Goal: Task Accomplishment & Management: Manage account settings

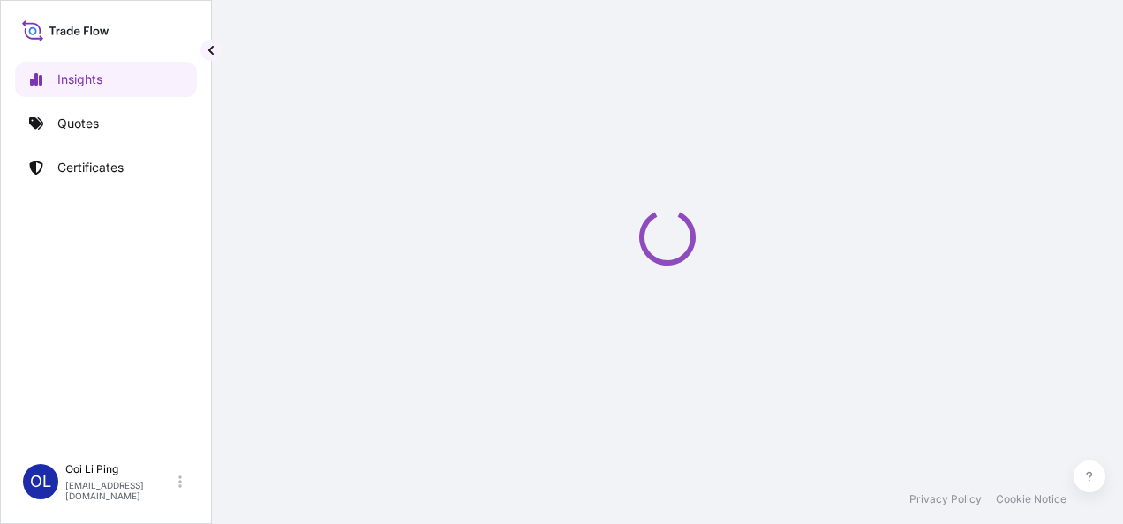
select select "2025"
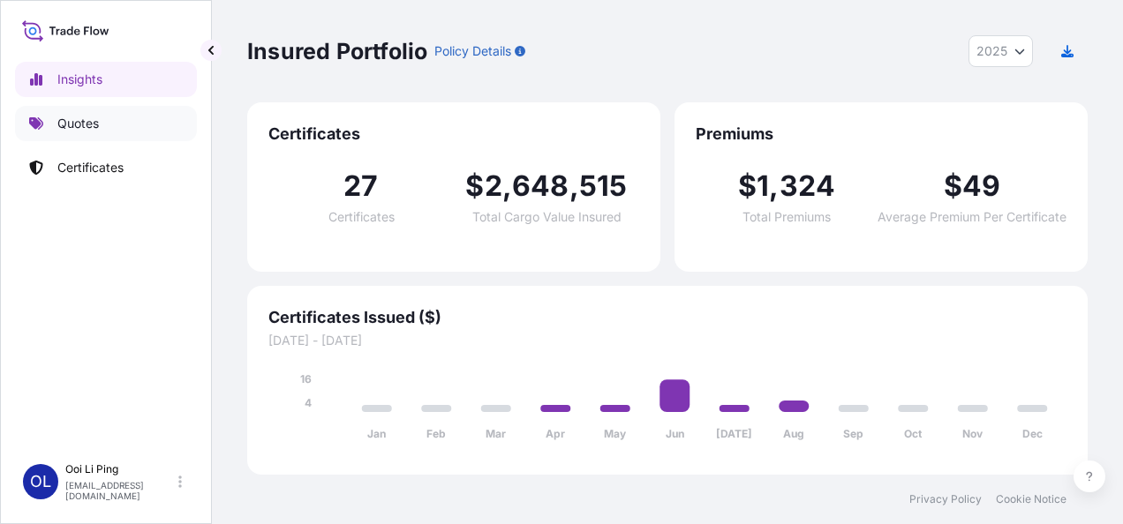
click at [80, 113] on link "Quotes" at bounding box center [106, 123] width 182 height 35
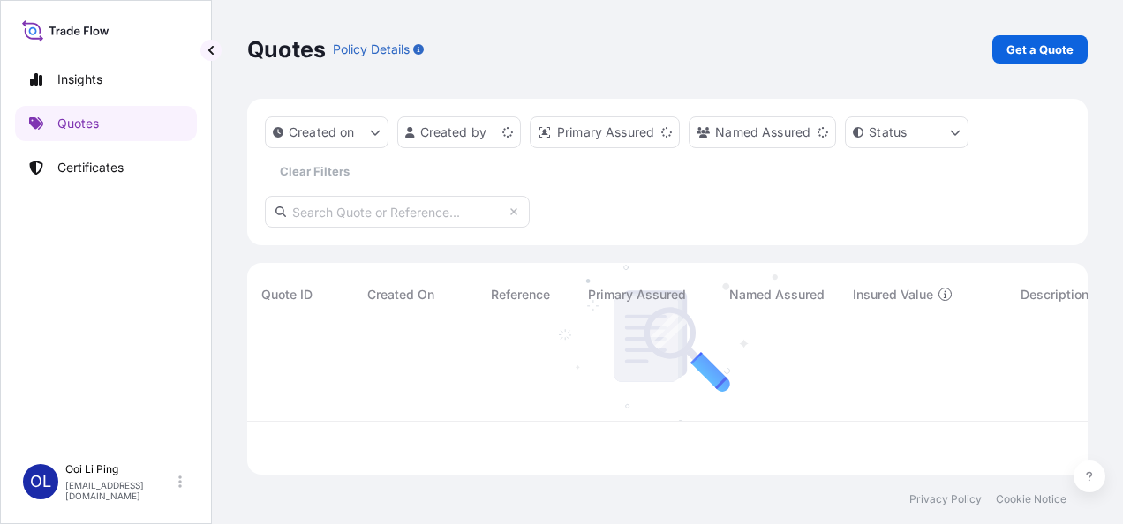
scroll to position [145, 826]
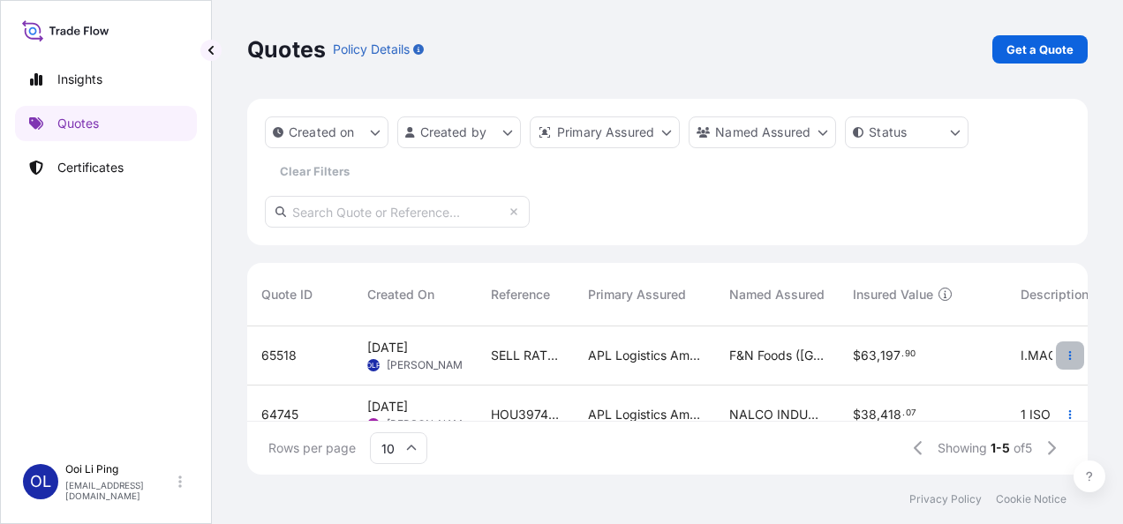
click at [1065, 353] on icon "button" at bounding box center [1070, 356] width 11 height 11
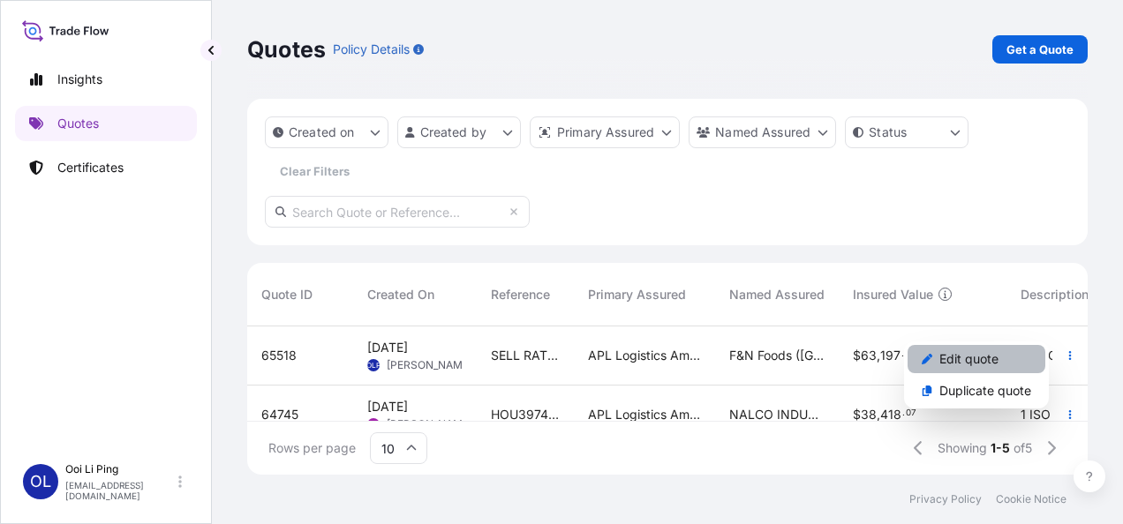
click at [975, 361] on p "Edit quote" at bounding box center [968, 360] width 59 height 18
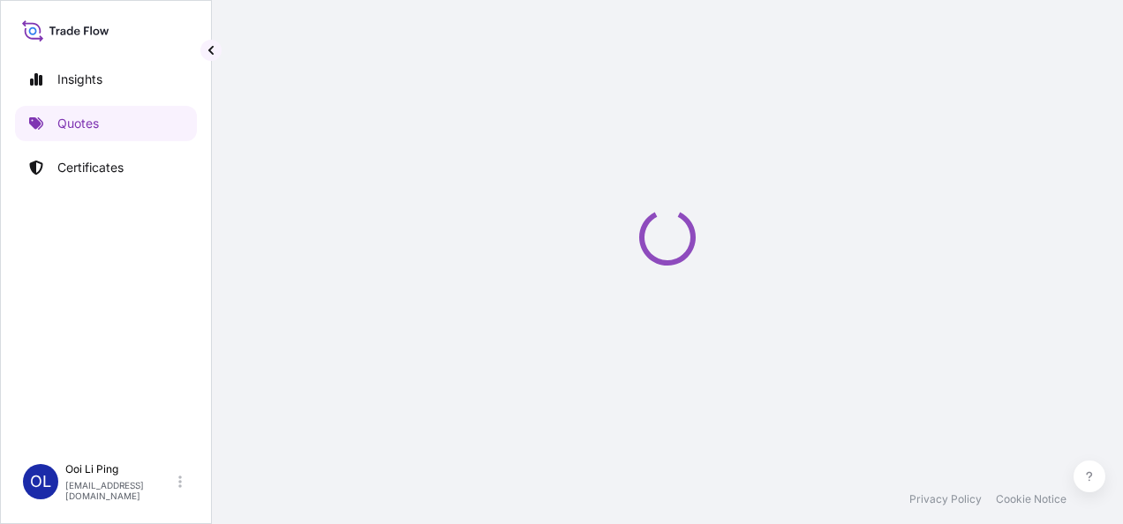
select select "Sea"
select select "Road / Inland"
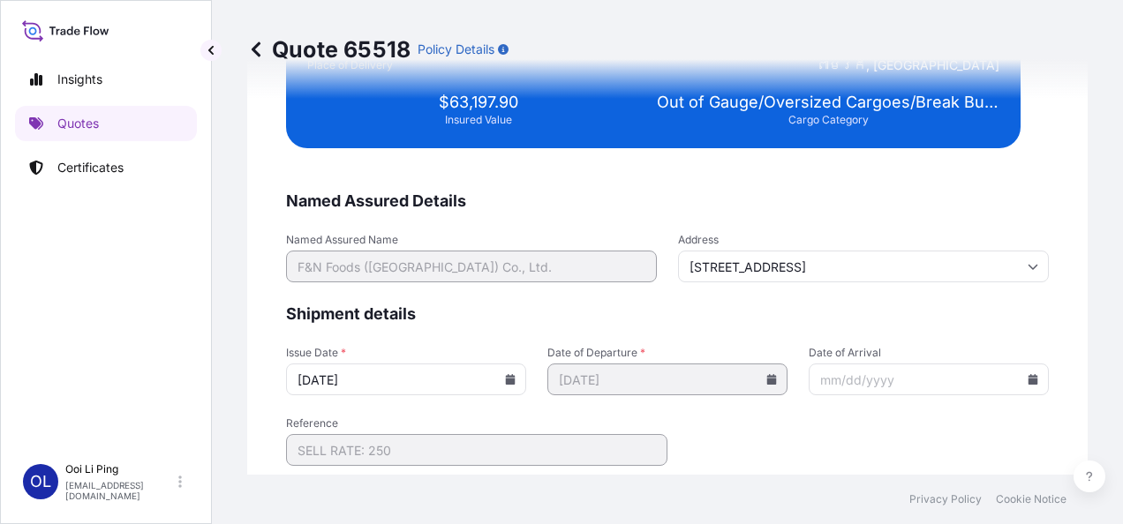
scroll to position [3691, 0]
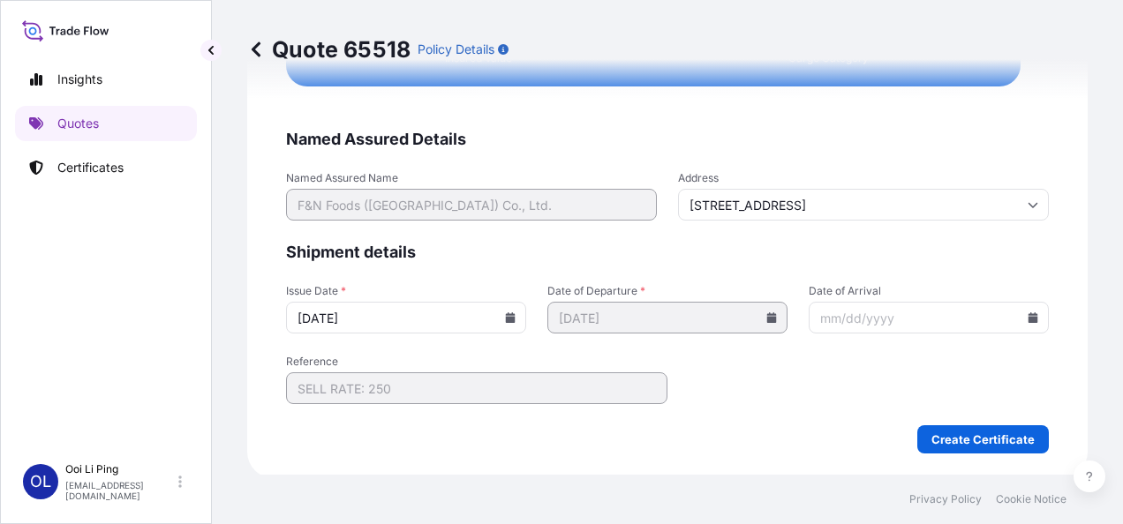
click at [840, 318] on input "Date of Arrival" at bounding box center [929, 318] width 240 height 32
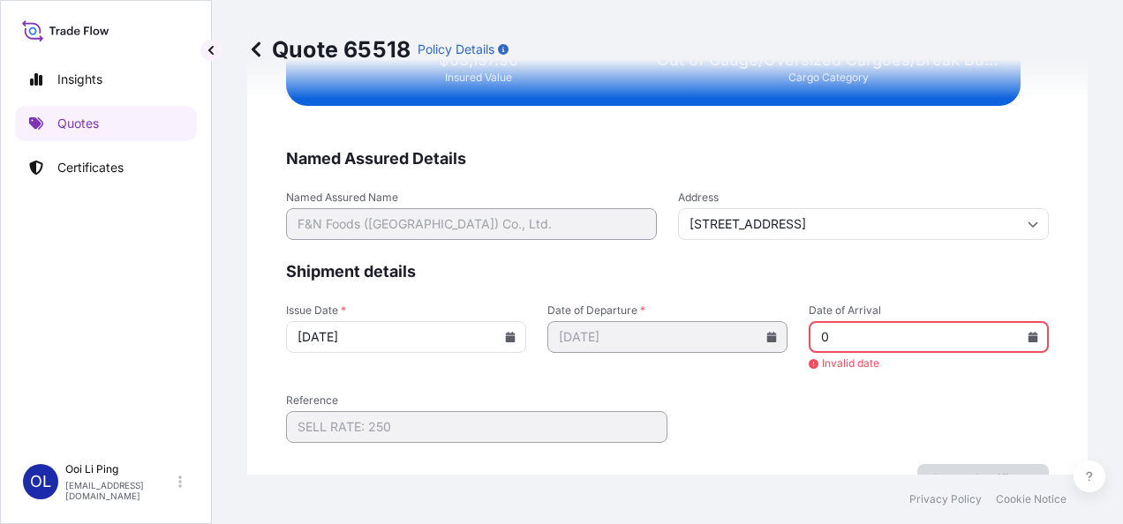
scroll to position [3711, 0]
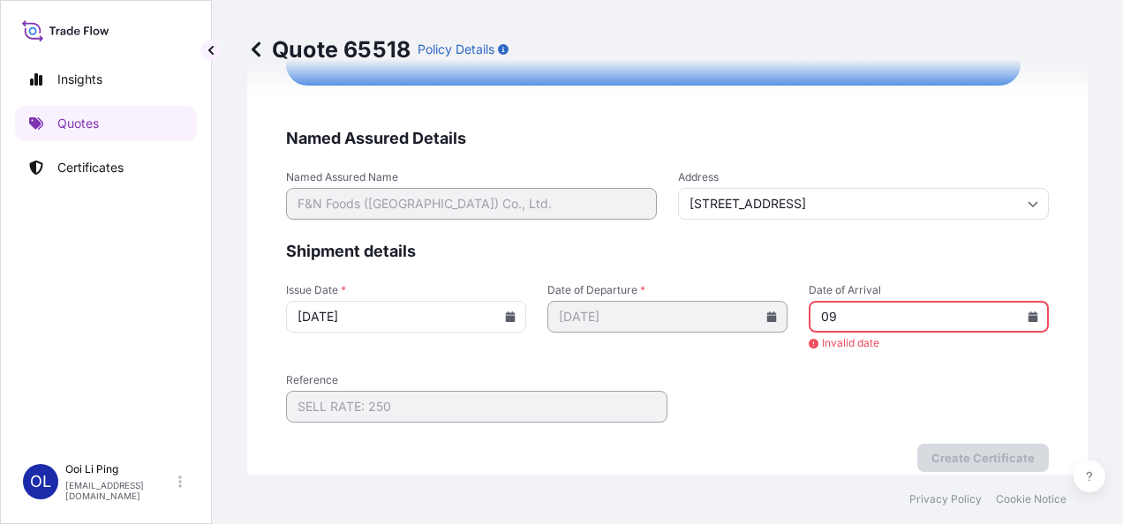
type input "0"
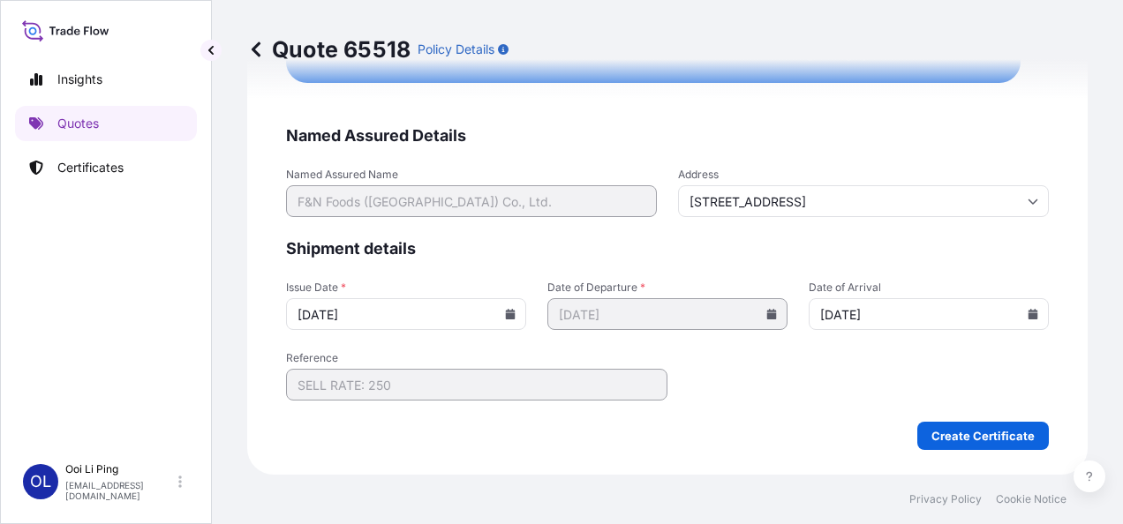
scroll to position [3691, 0]
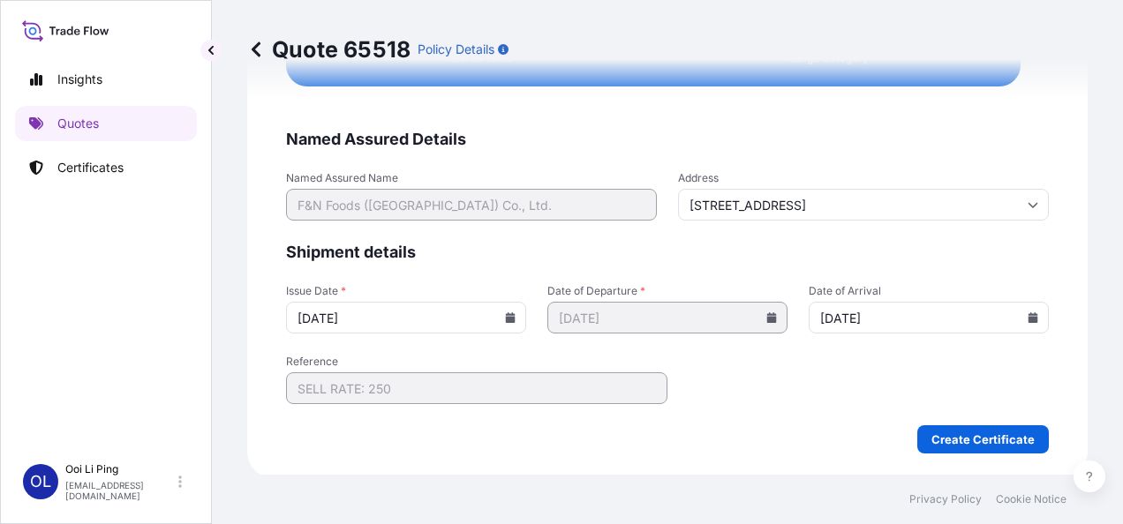
type input "09/04/2025"
click at [717, 372] on form "Named Assured Details Named Assured Name F&N Foods (Cambodia) Co., Ltd. Address…" at bounding box center [667, 291] width 763 height 325
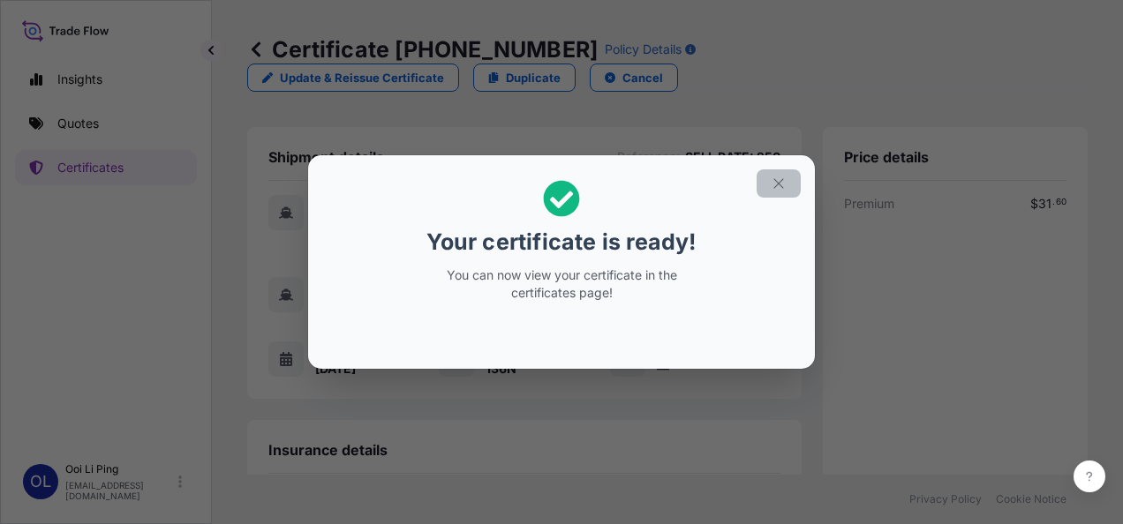
click at [786, 184] on icon "button" at bounding box center [779, 184] width 16 height 16
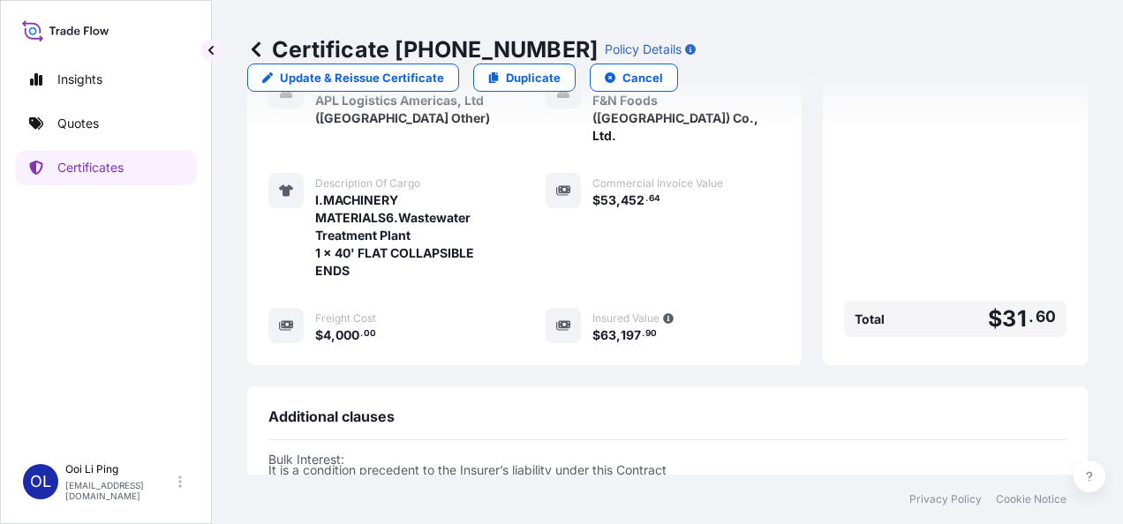
scroll to position [595, 0]
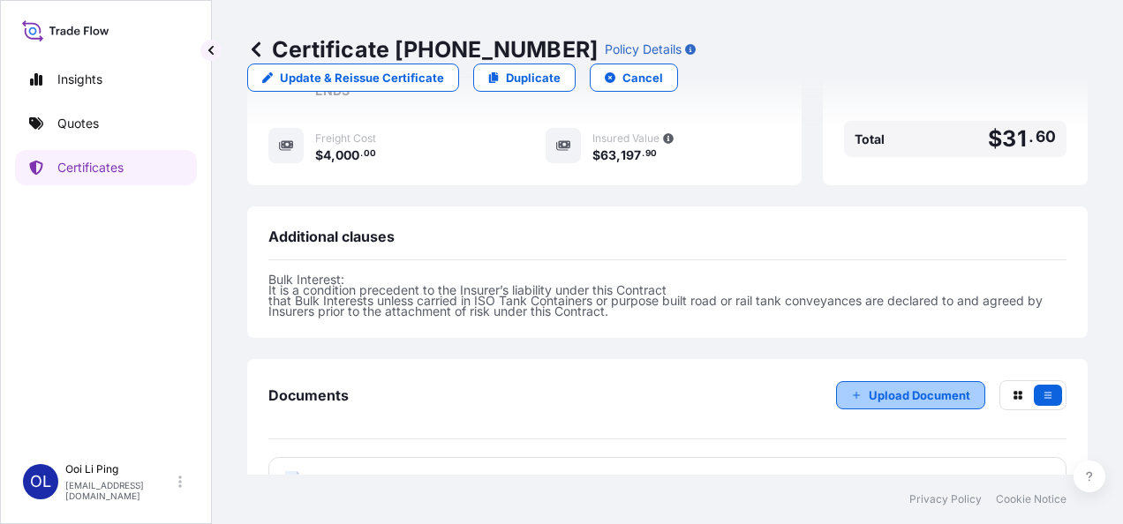
click at [851, 390] on icon "button" at bounding box center [856, 395] width 11 height 11
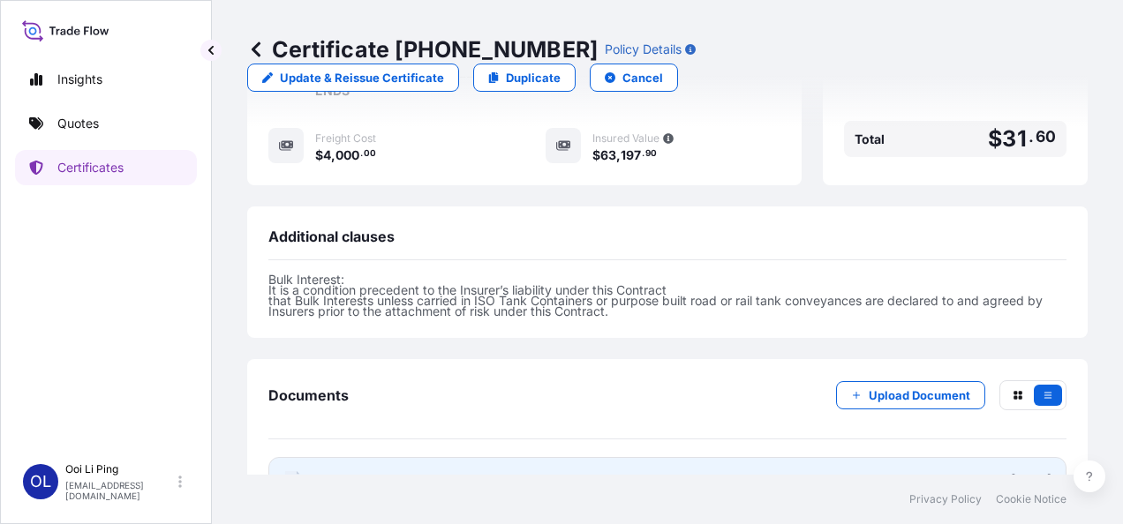
click at [355, 472] on span "Certificate" at bounding box center [347, 481] width 64 height 18
